Goal: Task Accomplishment & Management: Manage account settings

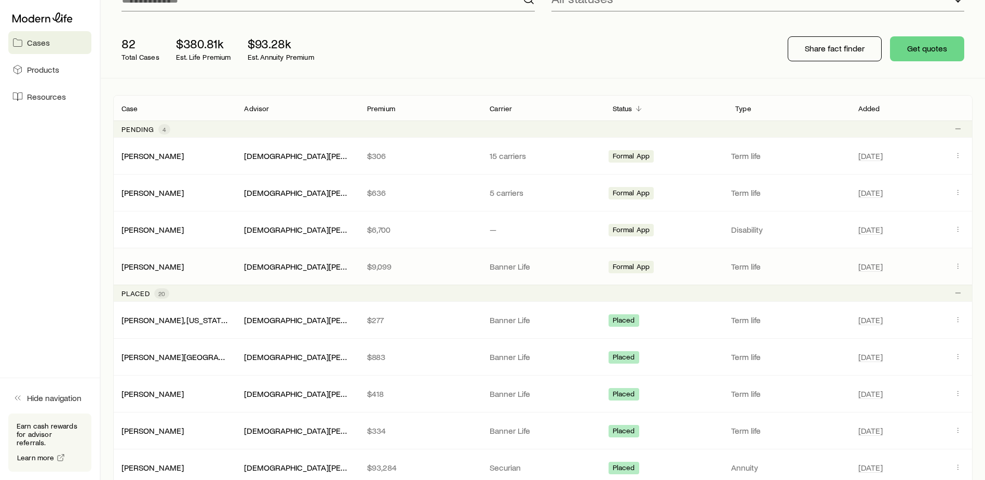
scroll to position [104, 0]
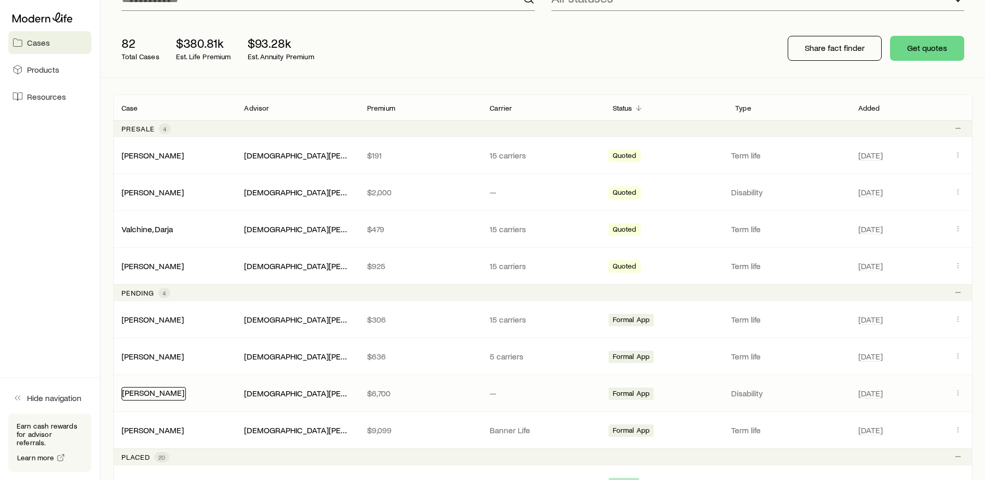
click at [169, 396] on link "[PERSON_NAME]" at bounding box center [153, 392] width 62 height 10
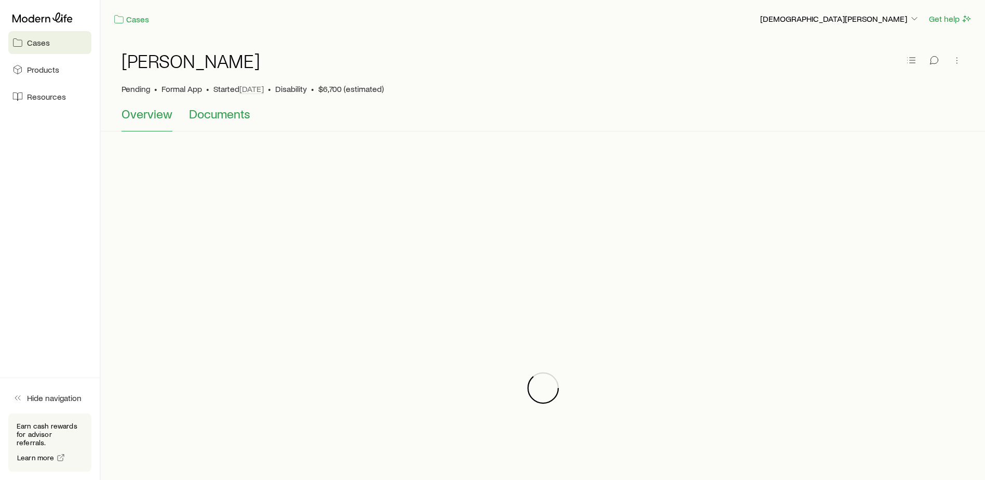
click at [233, 118] on span "Documents" at bounding box center [219, 113] width 61 height 15
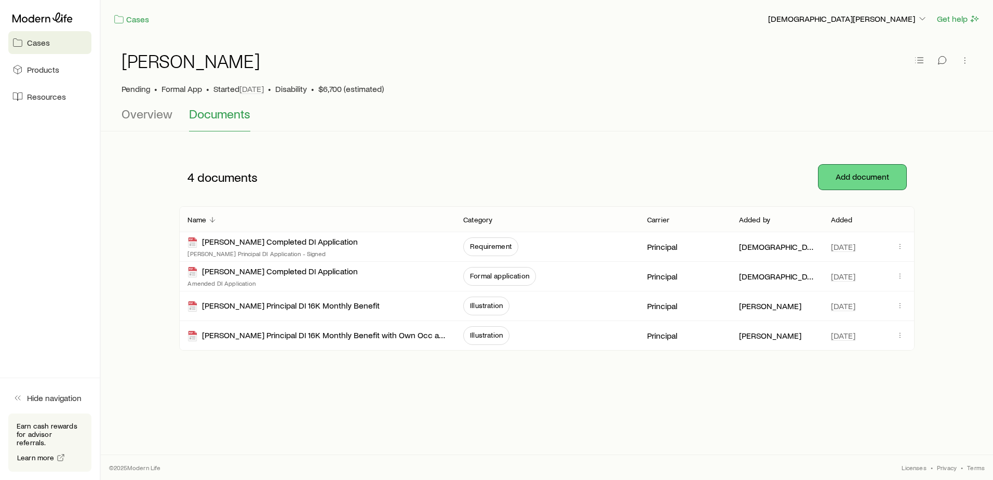
click at [863, 178] on button "Add document" at bounding box center [863, 177] width 88 height 25
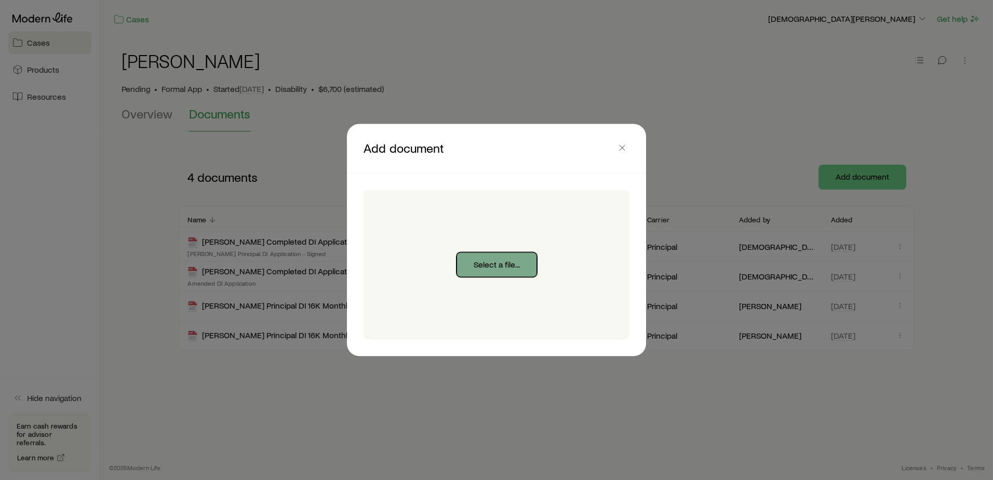
click at [504, 272] on button "Select a file..." at bounding box center [497, 264] width 81 height 25
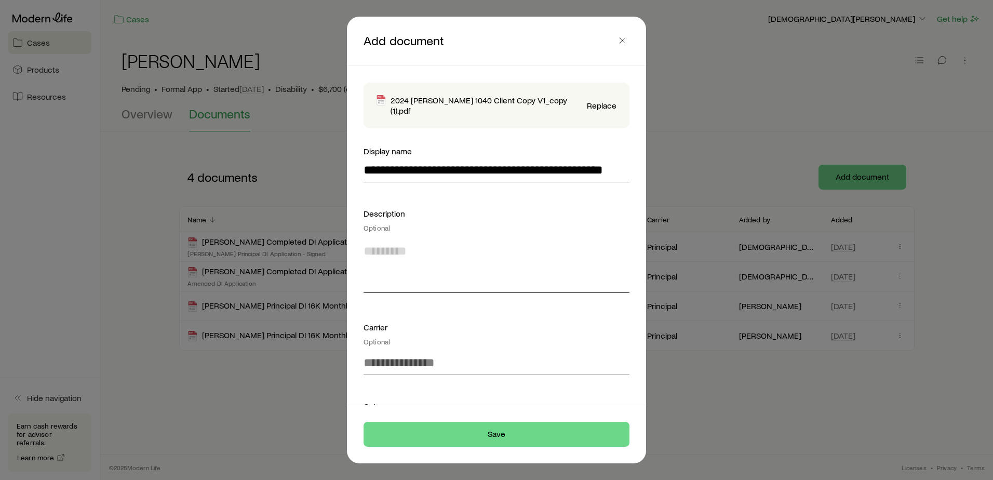
click at [406, 285] on textarea at bounding box center [497, 264] width 266 height 57
type textarea "**********"
click at [404, 369] on input at bounding box center [497, 362] width 266 height 25
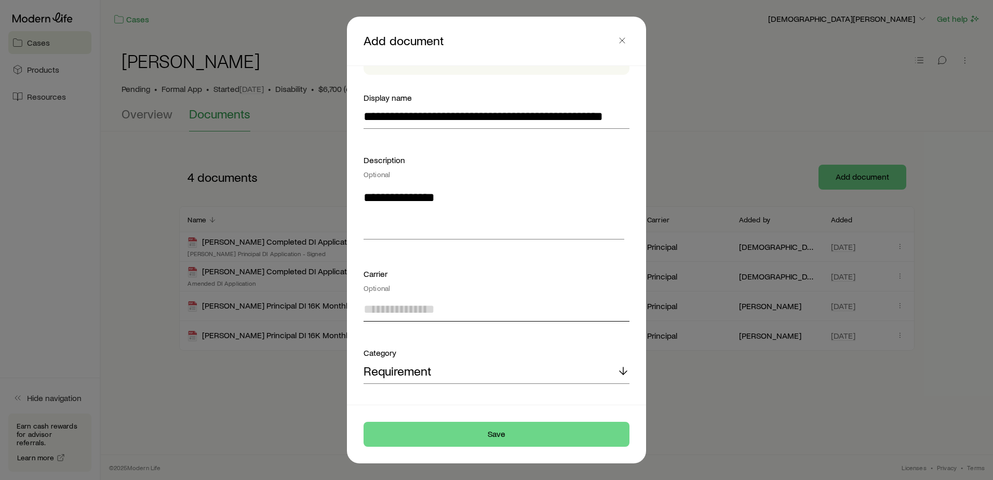
scroll to position [137, 0]
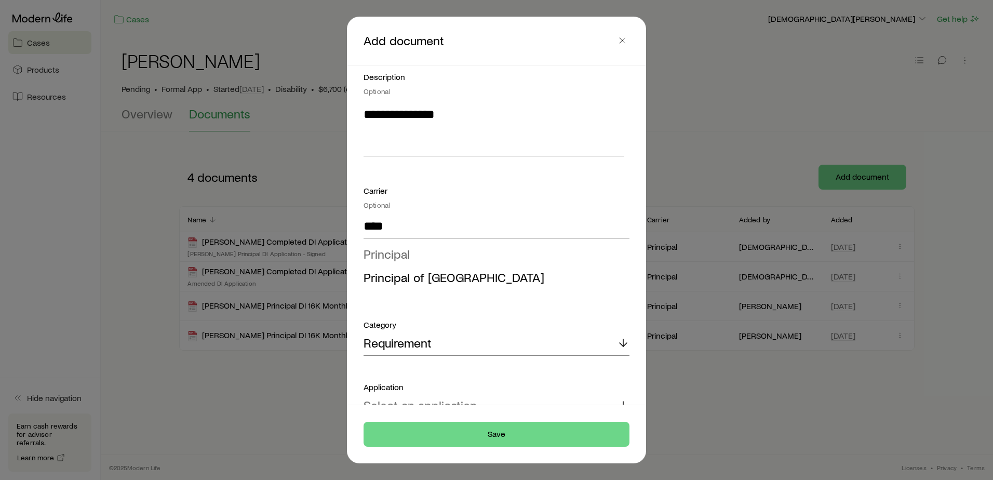
click at [388, 250] on span "Principal" at bounding box center [387, 253] width 46 height 15
type input "*********"
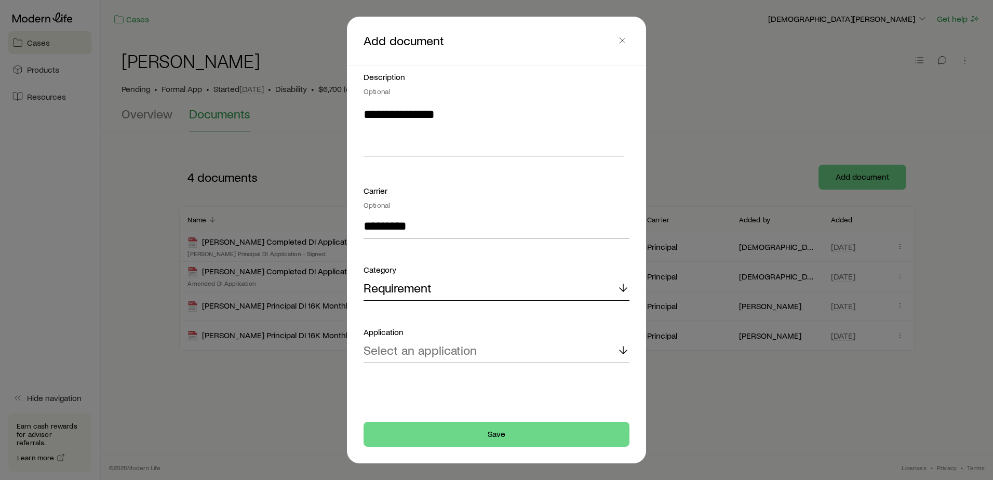
click at [397, 286] on p "Requirement" at bounding box center [398, 287] width 68 height 15
click at [457, 222] on input "*********" at bounding box center [497, 225] width 266 height 25
click at [495, 268] on div "Category" at bounding box center [497, 269] width 266 height 12
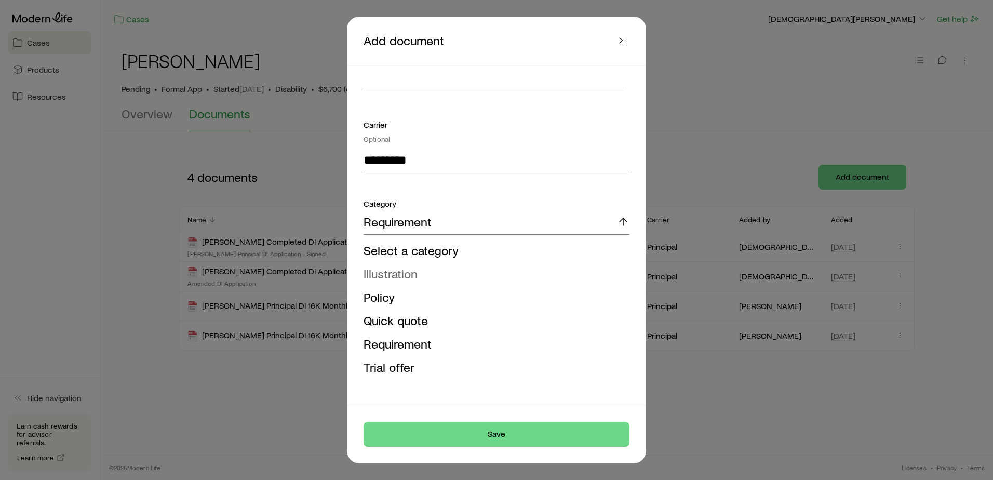
scroll to position [240, 0]
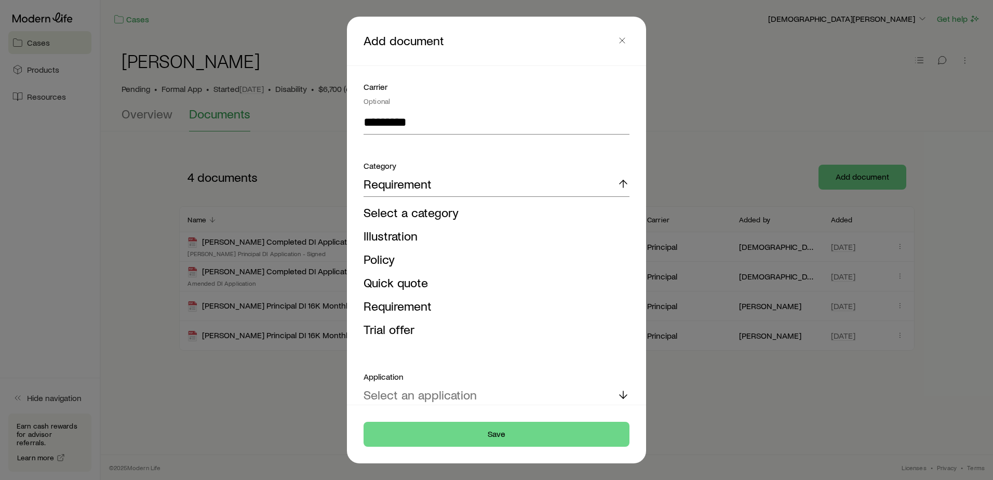
click at [440, 399] on p "Select an application" at bounding box center [420, 394] width 113 height 15
click at [606, 381] on div "Application" at bounding box center [497, 376] width 266 height 12
click at [394, 308] on span "Requirement" at bounding box center [398, 305] width 68 height 15
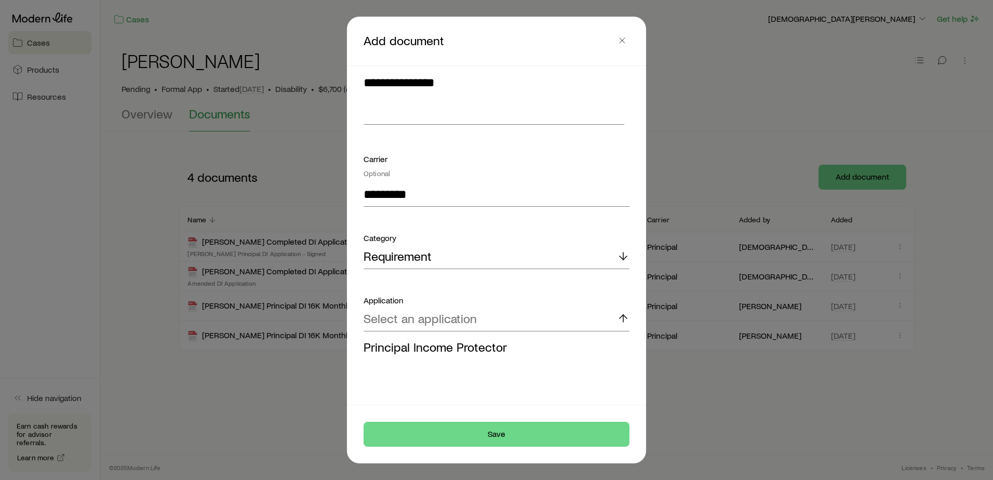
scroll to position [168, 0]
click at [406, 313] on p "Select an application" at bounding box center [420, 318] width 113 height 15
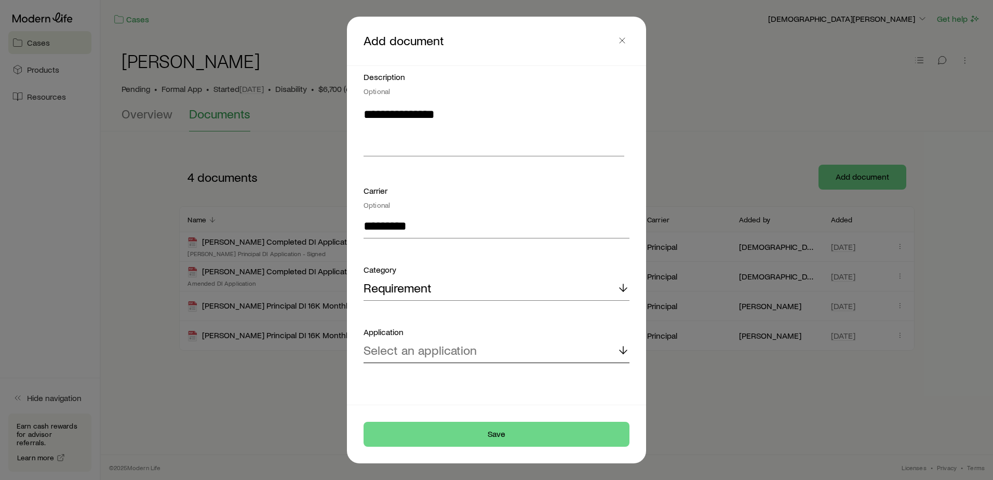
click at [413, 352] on p "Select an application" at bounding box center [420, 350] width 113 height 15
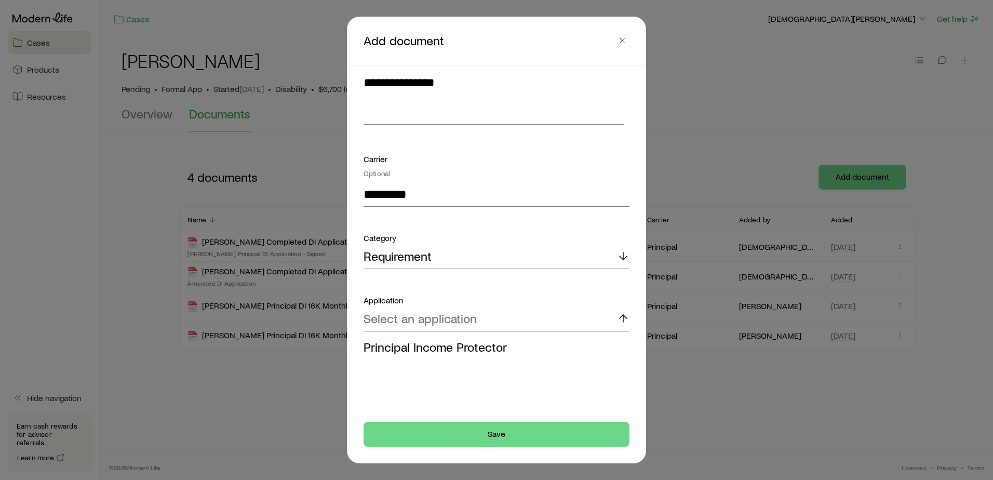
click at [413, 352] on span "Principal Income Protector" at bounding box center [435, 346] width 143 height 15
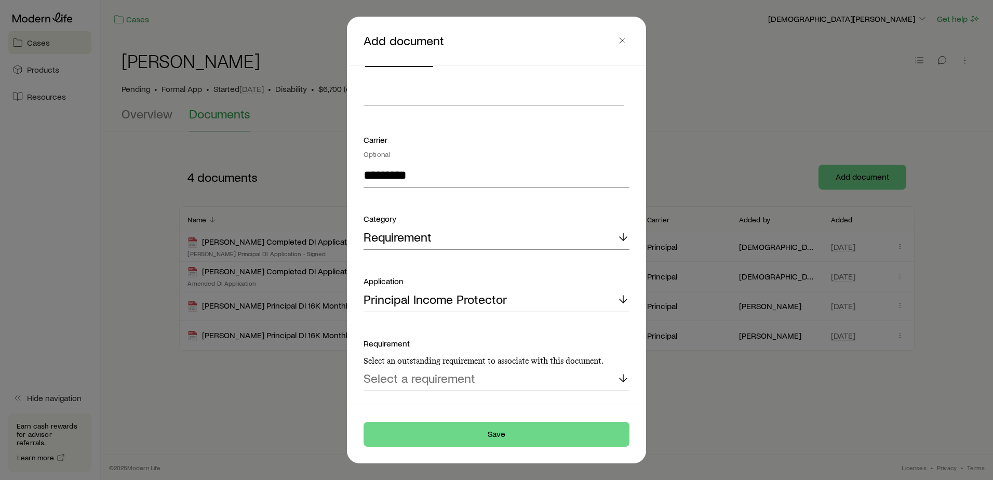
scroll to position [216, 0]
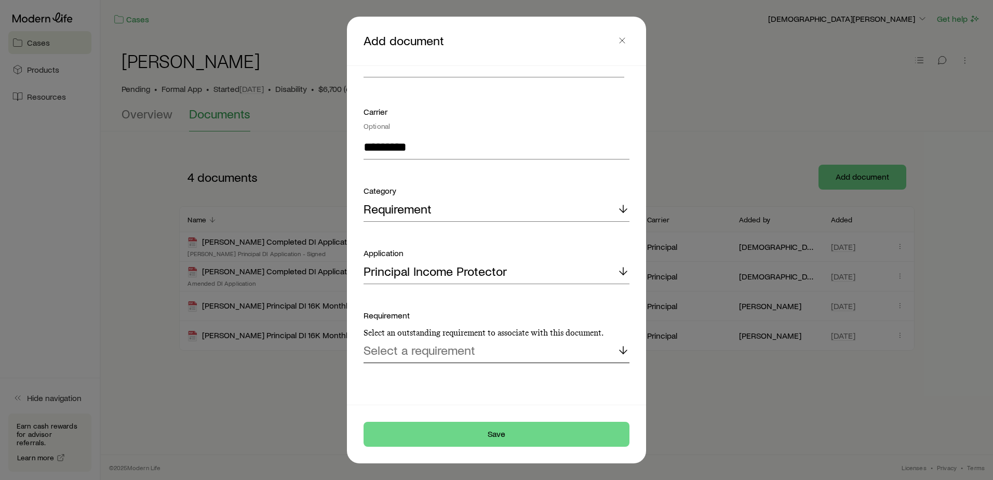
click at [421, 355] on p "Select a requirement" at bounding box center [420, 350] width 112 height 15
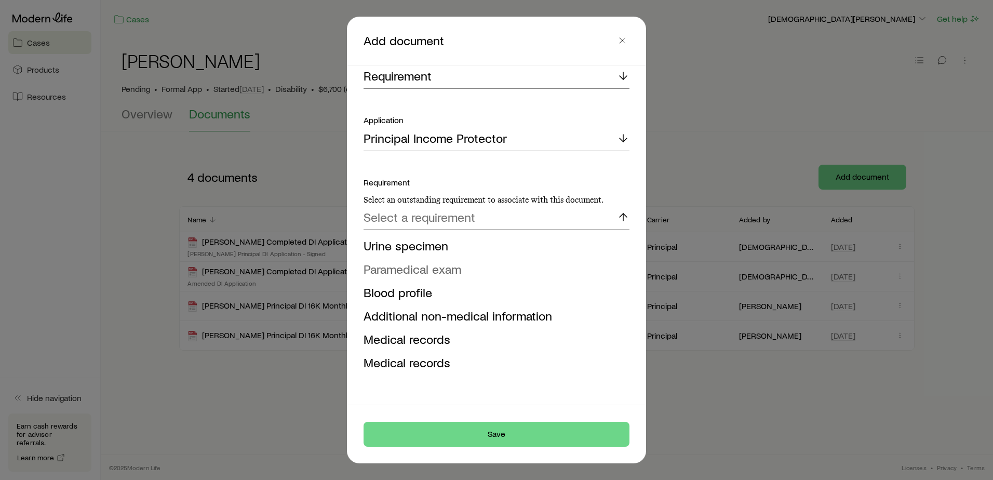
scroll to position [364, 0]
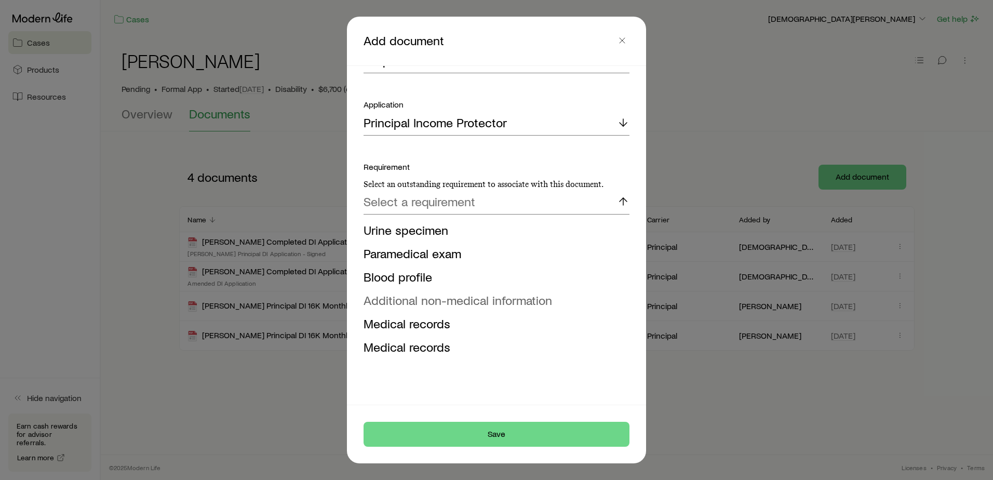
click at [479, 301] on span "Additional non-medical information" at bounding box center [458, 299] width 189 height 15
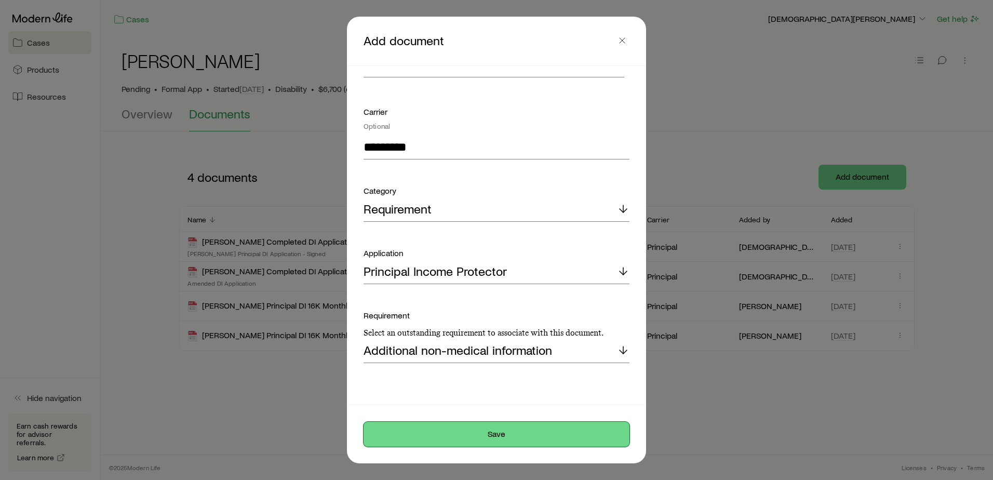
click at [512, 439] on button "Save" at bounding box center [497, 434] width 266 height 25
